Goal: Information Seeking & Learning: Learn about a topic

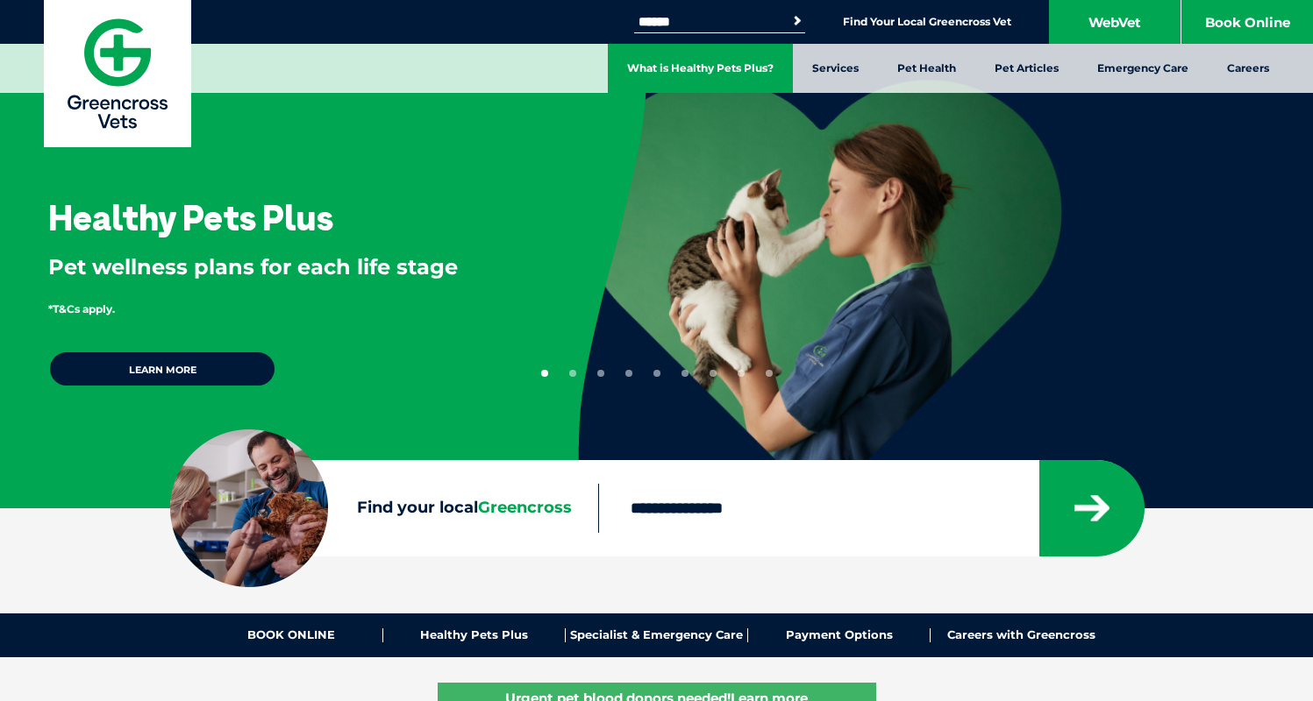
click at [741, 66] on link "What is Healthy Pets Plus?" at bounding box center [700, 68] width 185 height 49
